Goal: Navigation & Orientation: Go to known website

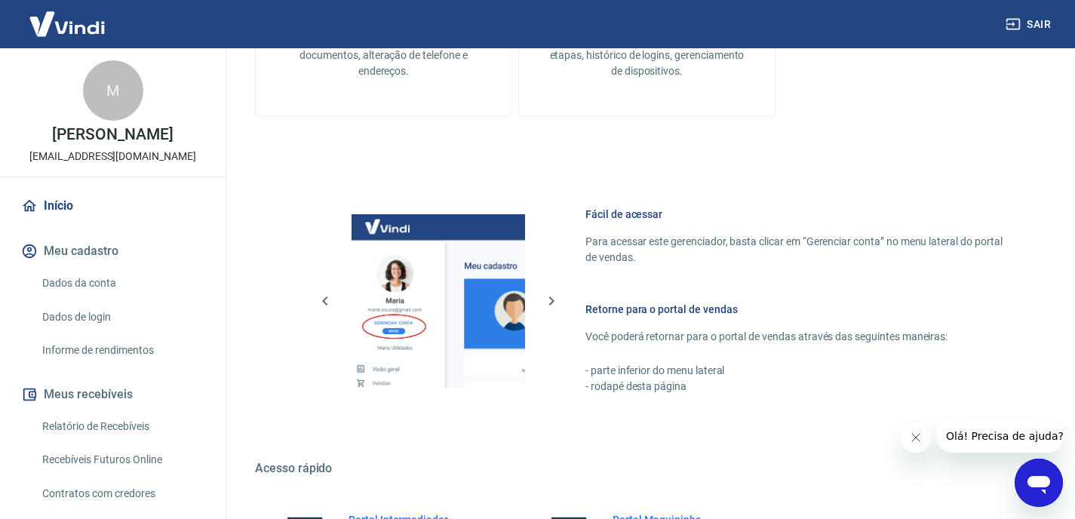
scroll to position [687, 0]
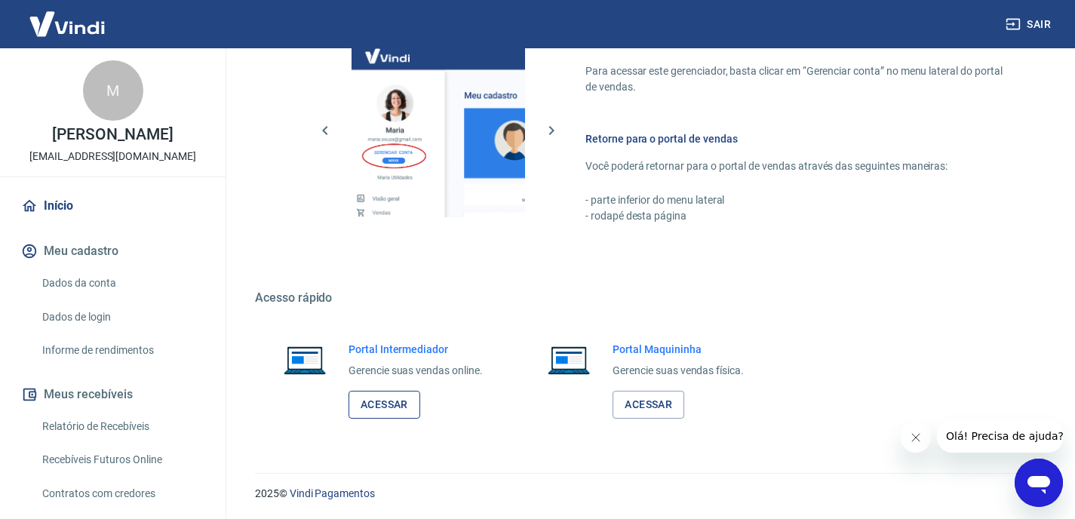
click at [374, 403] on link "Acessar" at bounding box center [385, 405] width 72 height 28
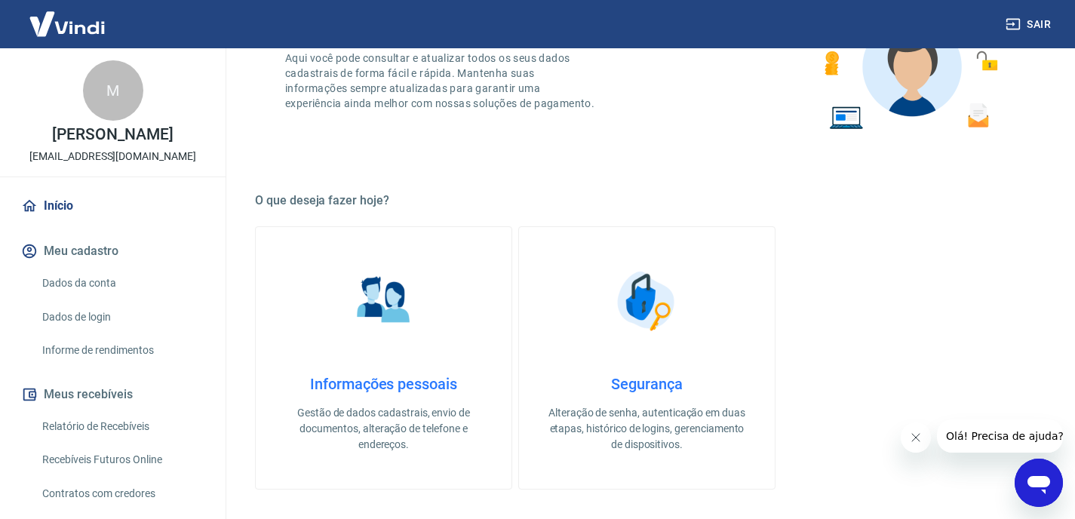
scroll to position [40, 0]
